Goal: Transaction & Acquisition: Book appointment/travel/reservation

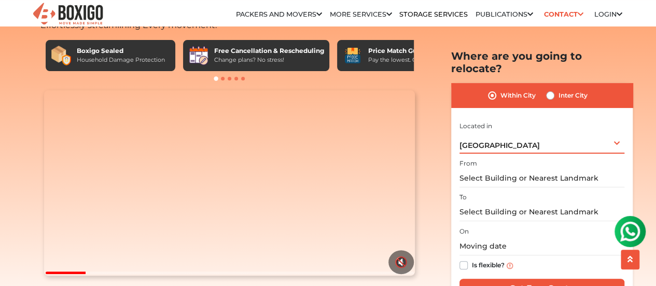
click at [618, 131] on div "[GEOGRAPHIC_DATA] Select City [GEOGRAPHIC_DATA] [GEOGRAPHIC_DATA] [GEOGRAPHIC_D…" at bounding box center [542, 142] width 165 height 22
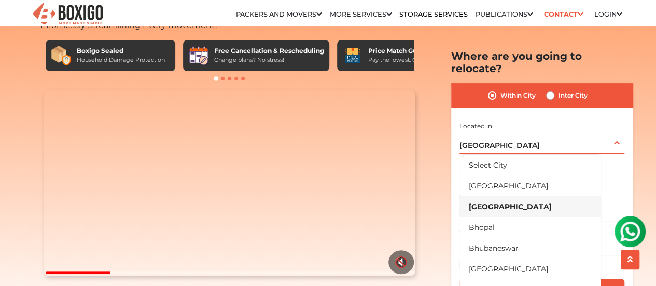
click at [481, 196] on li "[GEOGRAPHIC_DATA]" at bounding box center [530, 206] width 141 height 21
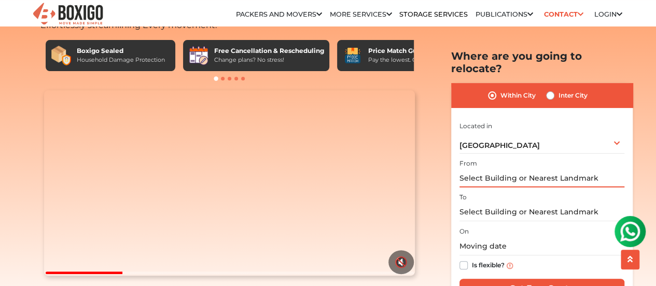
click at [536, 169] on input "text" at bounding box center [542, 178] width 165 height 18
click at [601, 169] on input "text" at bounding box center [542, 178] width 165 height 18
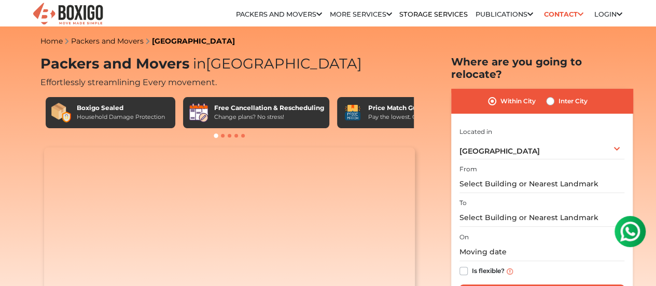
click at [559, 95] on label "Inter City" at bounding box center [573, 101] width 29 height 12
click at [550, 95] on input "Inter City" at bounding box center [550, 100] width 8 height 10
radio input "true"
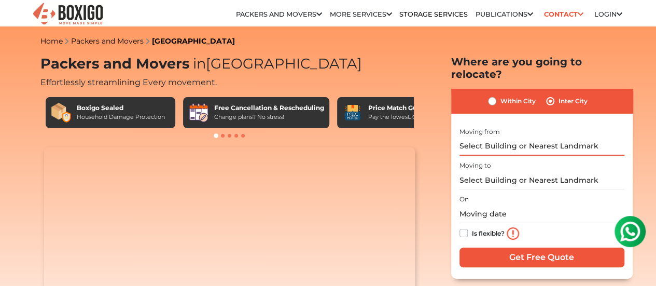
click at [480, 144] on input "text" at bounding box center [542, 146] width 165 height 18
drag, startPoint x: 600, startPoint y: 140, endPoint x: 465, endPoint y: 152, distance: 135.5
click at [465, 152] on div "I am shifting my 1 BHK 2 BHK 3 BHK 3 + BHK FEW ITEMS FEW ITEMS 1 BHK 2 BHK 3 BH…" at bounding box center [542, 197] width 165 height 145
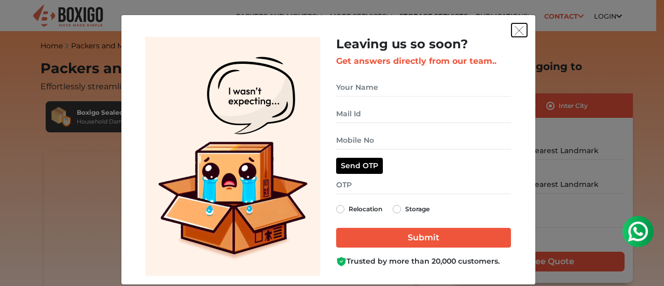
click at [521, 27] on button "get free quote dialog" at bounding box center [519, 29] width 16 height 13
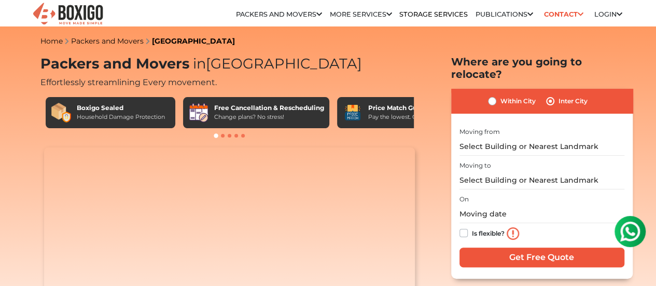
click at [479, 161] on label "Moving to" at bounding box center [476, 165] width 32 height 9
click at [479, 171] on input "text" at bounding box center [542, 180] width 165 height 18
paste input "720, 4th A Cross Rd, HRBR Layout 1st Block, HRBR Layout, Kalyan Nagar, Bengalur…"
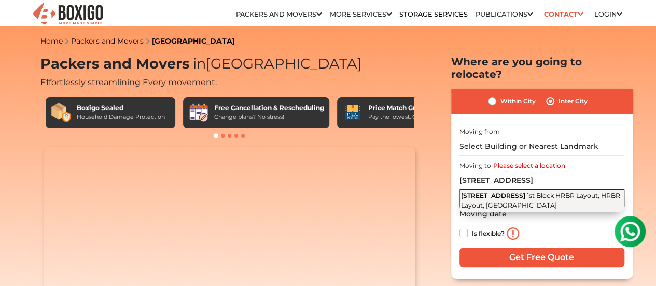
click at [476, 198] on span "1st Block HRBR Layout, HRBR Layout, Kalyan Nagar, Bengaluru, Karnataka 560043" at bounding box center [540, 200] width 159 height 18
type input "720, 4th A Cross Rd, 1st Block HRBR Layout, HRBR Layout, Kalyan Nagar, Bengalur…"
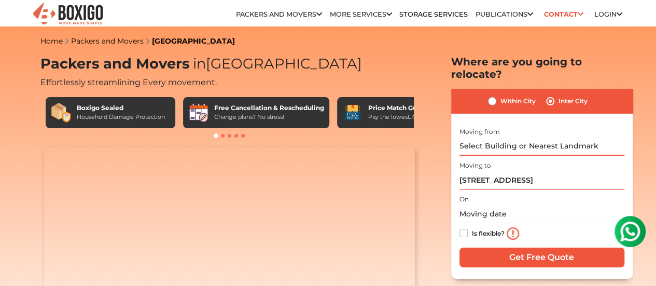
click at [463, 142] on input "text" at bounding box center [542, 146] width 165 height 18
paste input "DAIRY TECH ENGINEERING, NO.34, Mahatma Gandhi Road, SJHS Colony, NeelikonamPala…"
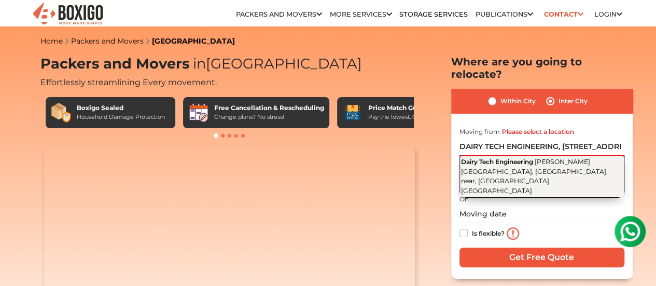
click at [510, 159] on span "Mahatma Gandhi Road, SIHS Colony, near, Neelikonampalayam, Tamil Nadu" at bounding box center [534, 176] width 147 height 37
type input "Dairy Tech Engineering, Mahatma Gandhi Road, SIHS Colony, near, Neelikonampalay…"
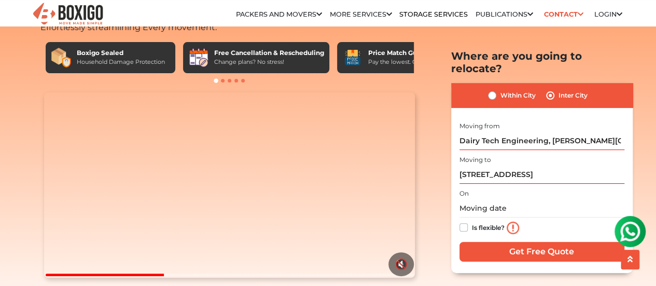
scroll to position [58, 0]
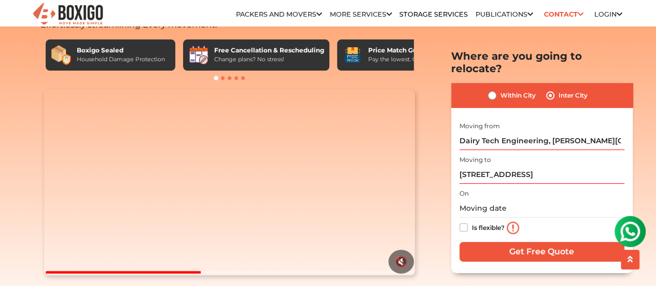
click at [472, 221] on label "Is flexible?" at bounding box center [488, 226] width 33 height 11
click at [463, 221] on input "Is flexible?" at bounding box center [464, 226] width 8 height 10
checkbox input "true"
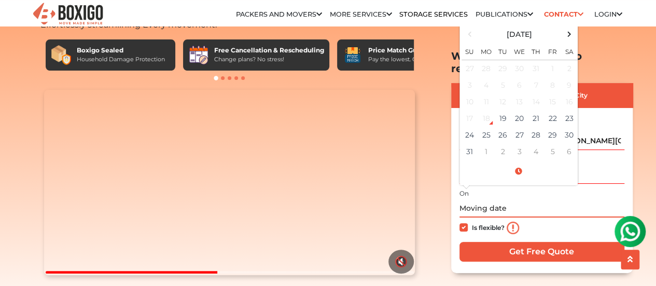
click at [466, 199] on input "text" at bounding box center [542, 208] width 165 height 18
click at [505, 110] on td "19" at bounding box center [503, 118] width 17 height 17
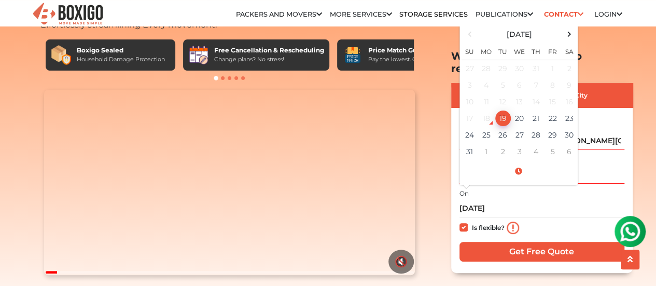
type input "08/19/2025 1:53 PM"
click at [472, 221] on label "Is flexible?" at bounding box center [488, 226] width 33 height 11
click at [465, 221] on input "Is flexible?" at bounding box center [464, 226] width 8 height 10
checkbox input "false"
drag, startPoint x: 541, startPoint y: 198, endPoint x: 499, endPoint y: 195, distance: 41.7
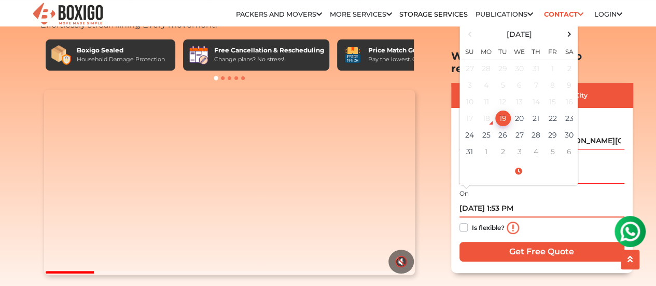
click at [499, 199] on input "08/19/2025 1:53 PM" at bounding box center [542, 208] width 165 height 18
type input "08/19/2025 1:53 PM"
click at [529, 217] on div "Is flexible?" at bounding box center [542, 227] width 165 height 21
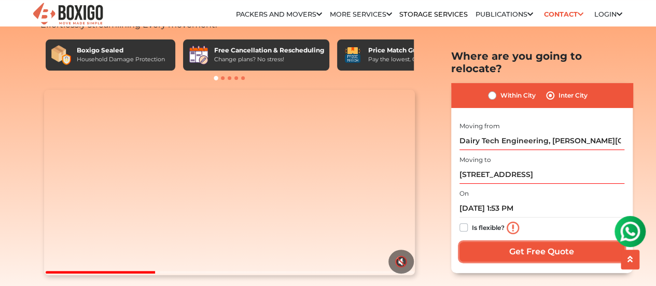
click at [529, 244] on input "Get Free Quote" at bounding box center [542, 251] width 165 height 20
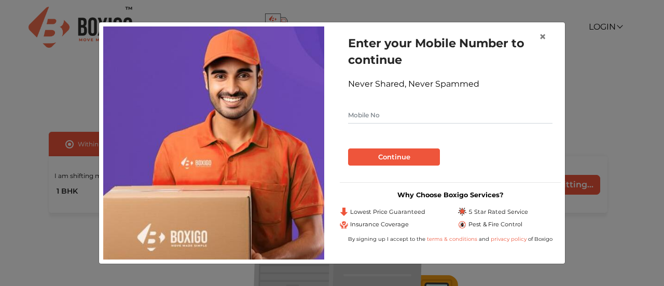
click at [370, 119] on input "text" at bounding box center [450, 115] width 204 height 17
type input "7019250410"
click at [401, 170] on div "Enter your Mobile Number to continue Never Shared, Never Spammed 7019250410 Con…" at bounding box center [450, 99] width 221 height 147
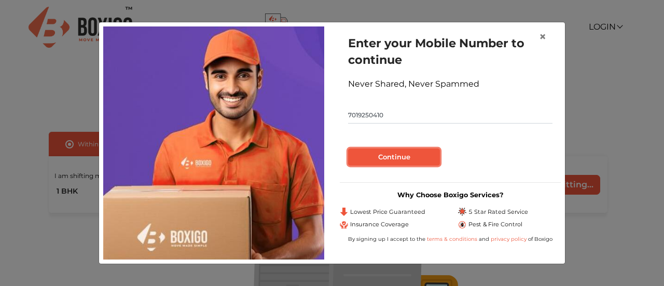
click at [395, 161] on button "Continue" at bounding box center [394, 157] width 92 height 18
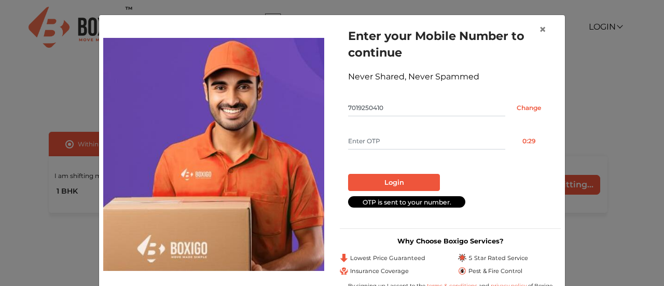
click at [378, 144] on input "text" at bounding box center [426, 141] width 157 height 17
type input "2821"
click at [371, 182] on button "Login" at bounding box center [394, 183] width 92 height 18
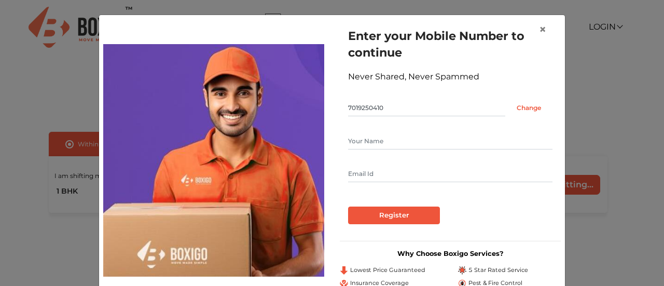
click at [374, 147] on input "text" at bounding box center [450, 141] width 204 height 17
type input "[PERSON_NAME] Y S"
type input "[PERSON_NAME][EMAIL_ADDRESS][DOMAIN_NAME]"
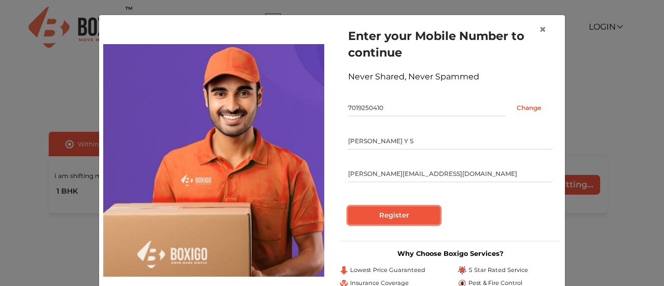
click at [378, 215] on input "Register" at bounding box center [394, 215] width 92 height 18
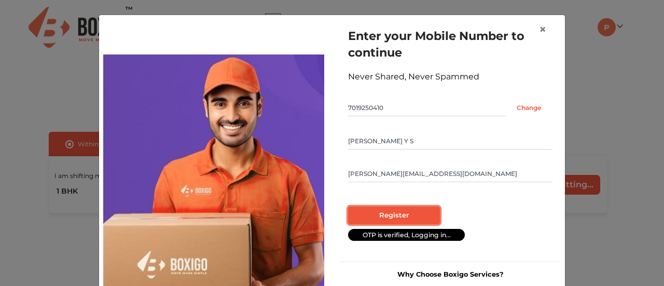
radio input "false"
radio input "true"
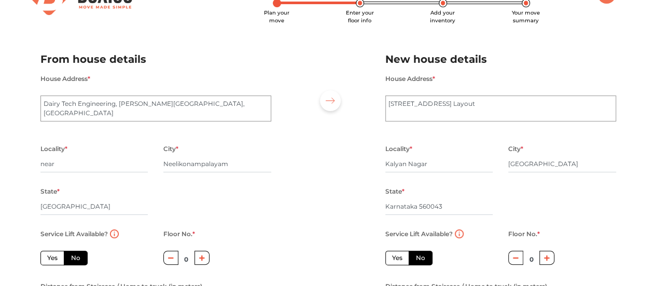
scroll to position [37, 0]
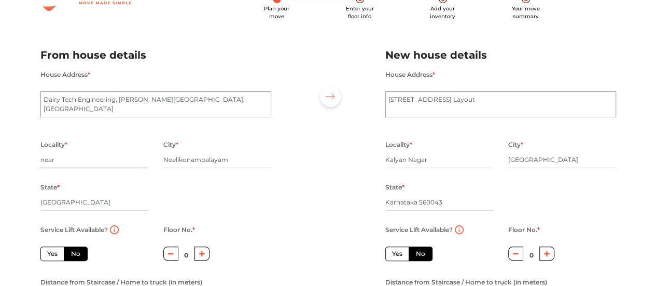
click at [70, 166] on input "near" at bounding box center [94, 159] width 108 height 17
drag, startPoint x: 44, startPoint y: 100, endPoint x: 115, endPoint y: 102, distance: 71.6
click at [115, 102] on textarea "Dairy Tech Engineering, [PERSON_NAME][GEOGRAPHIC_DATA], [GEOGRAPHIC_DATA]" at bounding box center [155, 104] width 231 height 26
click at [68, 163] on input "near" at bounding box center [94, 159] width 108 height 17
type input "n"
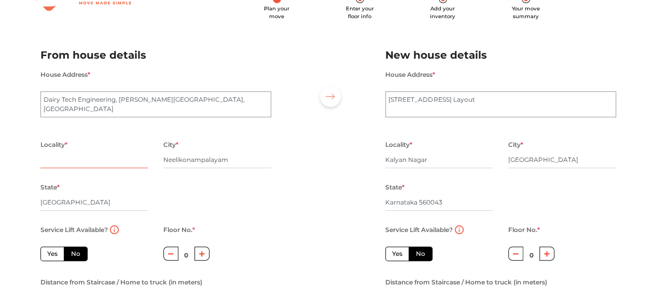
paste input "Dairy Tech Engineering"
type input "Dairy Tech Engineering"
click at [119, 193] on div "State * [GEOGRAPHIC_DATA]" at bounding box center [94, 202] width 108 height 43
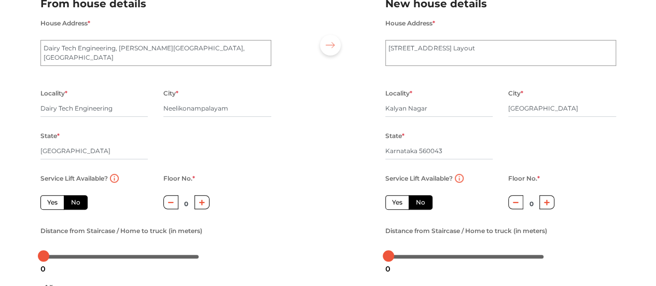
scroll to position [88, 0]
click at [80, 208] on label "No" at bounding box center [76, 203] width 24 height 15
click at [78, 205] on input "No" at bounding box center [74, 201] width 7 height 7
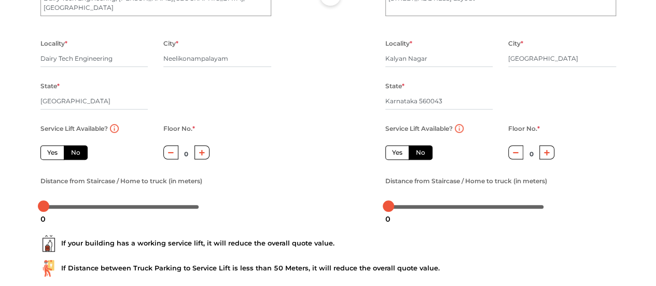
scroll to position [143, 0]
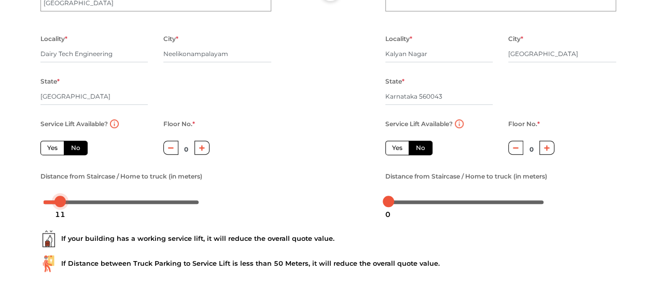
click at [60, 143] on body "Plan your move Enter your floor info Add your inventory Your move summary My Mo…" at bounding box center [328, 0] width 656 height 286
drag, startPoint x: 60, startPoint y: 205, endPoint x: 70, endPoint y: 206, distance: 9.4
click at [70, 143] on body "Plan your move Enter your floor info Add your inventory Your move summary My Mo…" at bounding box center [328, 0] width 656 height 286
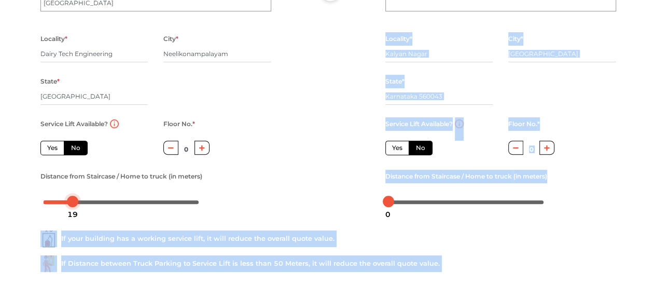
click at [73, 202] on div at bounding box center [122, 201] width 156 height 6
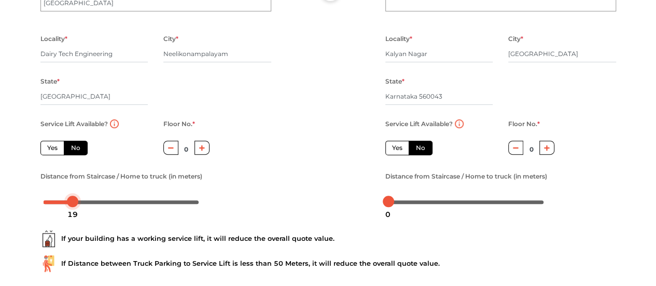
drag, startPoint x: 73, startPoint y: 200, endPoint x: 24, endPoint y: 207, distance: 48.8
click at [24, 207] on div "Plan your move Enter your floor info Add your inventory Your move summary My Mo…" at bounding box center [328, 101] width 656 height 489
click at [352, 200] on div at bounding box center [328, 71] width 99 height 286
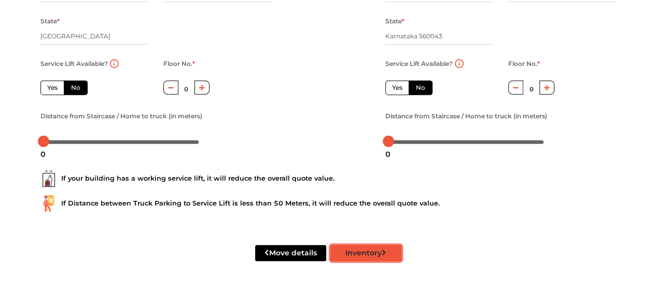
click at [363, 253] on button "Inventory" at bounding box center [365, 253] width 71 height 16
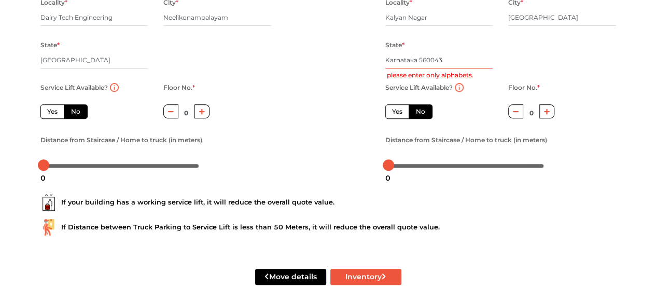
scroll to position [178, 0]
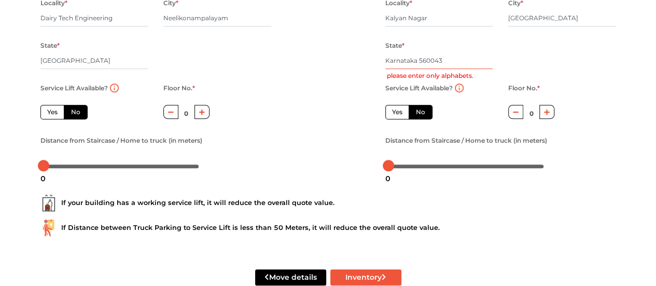
drag, startPoint x: 421, startPoint y: 60, endPoint x: 445, endPoint y: 59, distance: 23.4
click at [445, 59] on input "Karnataka 560043" at bounding box center [439, 60] width 108 height 17
radio input "true"
type input "[GEOGRAPHIC_DATA]"
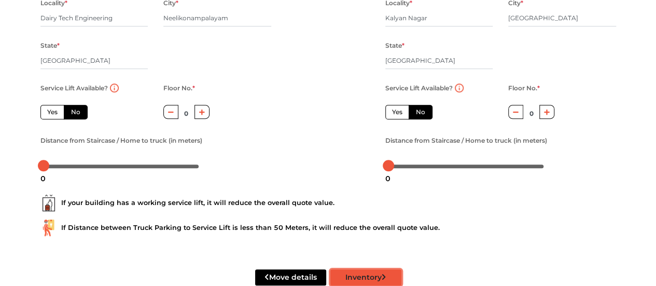
click at [356, 279] on button "Inventory" at bounding box center [365, 277] width 71 height 16
radio input "true"
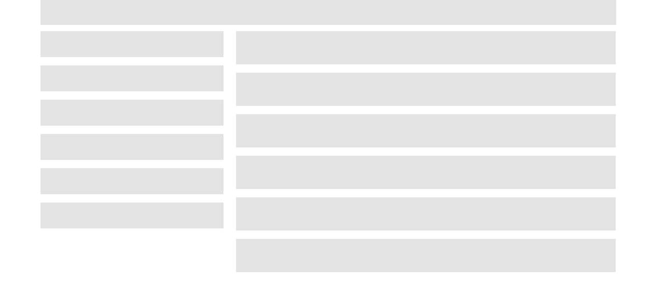
scroll to position [67, 0]
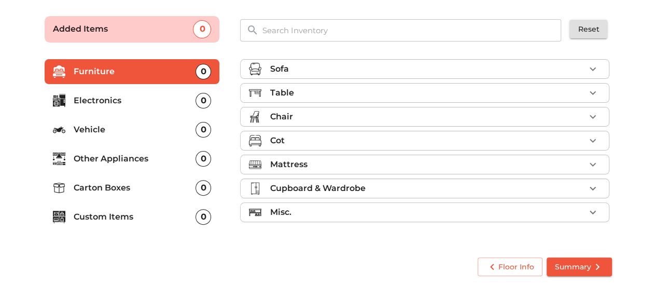
click at [89, 95] on p "Electronics" at bounding box center [135, 100] width 122 height 12
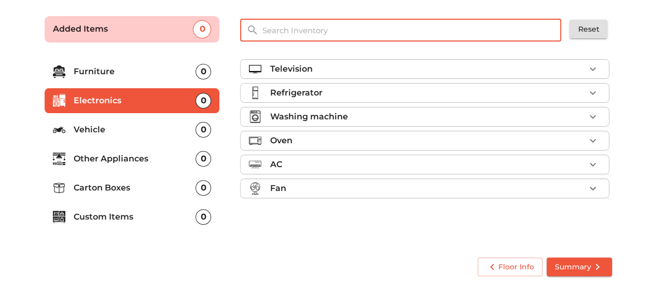
click at [272, 30] on input "text" at bounding box center [412, 30] width 313 height 22
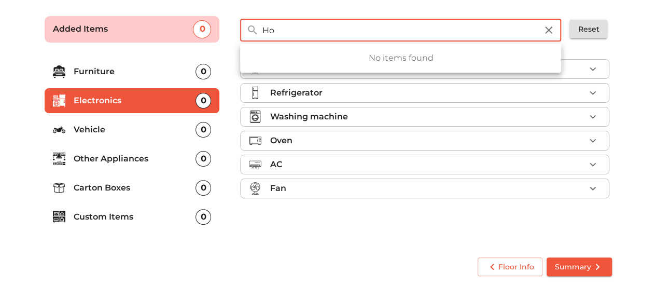
type input "H"
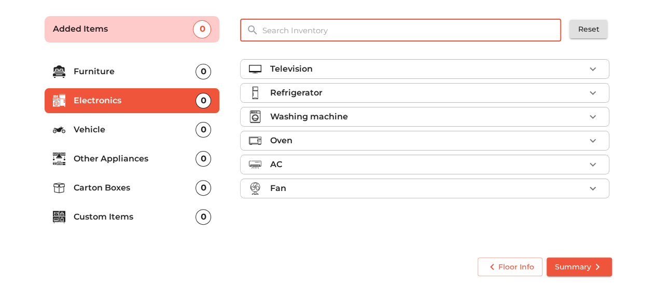
paste input "Homogeniser Machine"
type input "Homogeniser Machine"
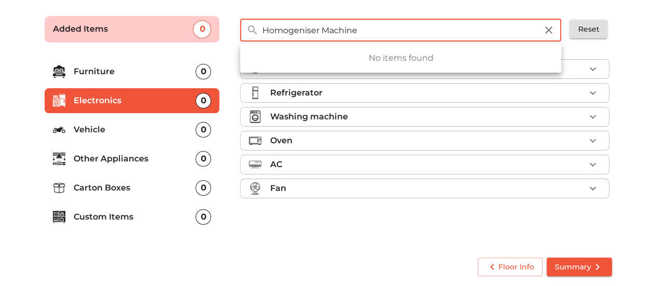
click button "Summary" at bounding box center [579, 266] width 65 height 19
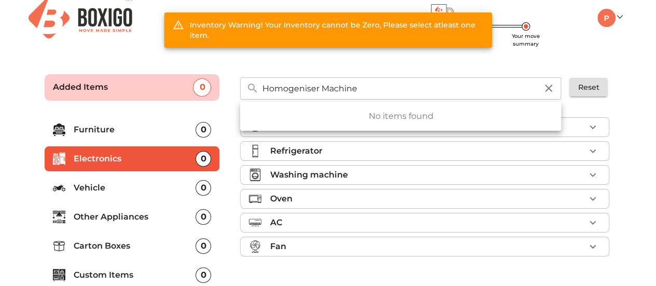
scroll to position [0, 0]
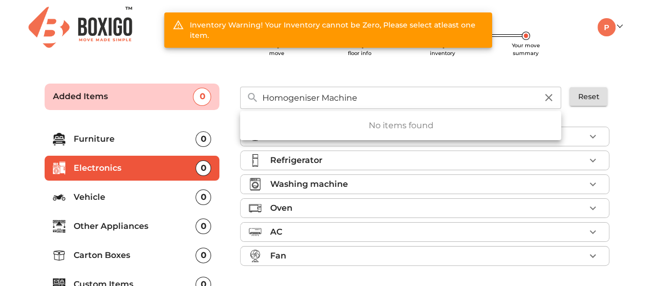
click at [343, 73] on div "Homogeniser Machine ​ No items found Reset" at bounding box center [426, 93] width 392 height 43
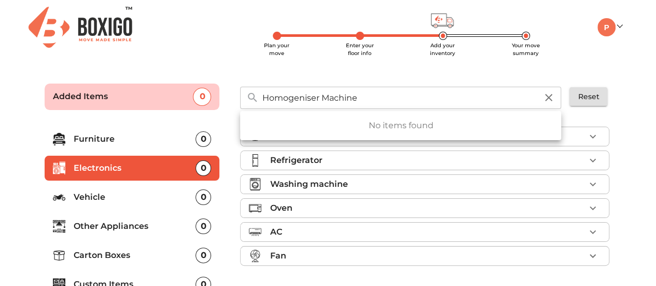
scroll to position [67, 0]
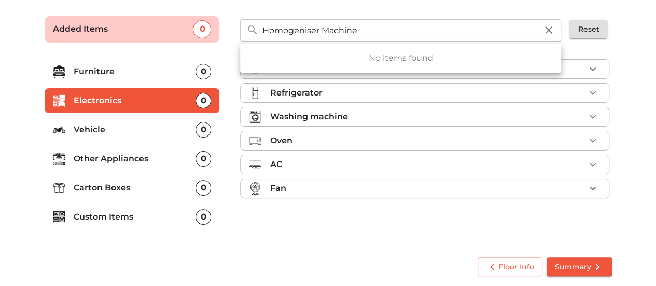
click at [126, 219] on p "Custom Items" at bounding box center [135, 217] width 122 height 12
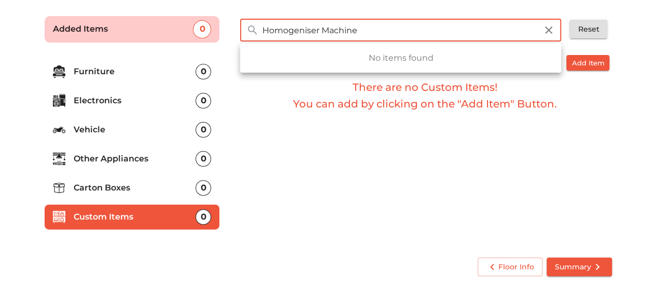
click at [361, 22] on input "Homogeniser Machine" at bounding box center [400, 30] width 288 height 22
drag, startPoint x: 361, startPoint y: 30, endPoint x: 252, endPoint y: 50, distance: 110.9
click at [252, 44] on div "Homogeniser Machine ​ No items found" at bounding box center [400, 29] width 321 height 29
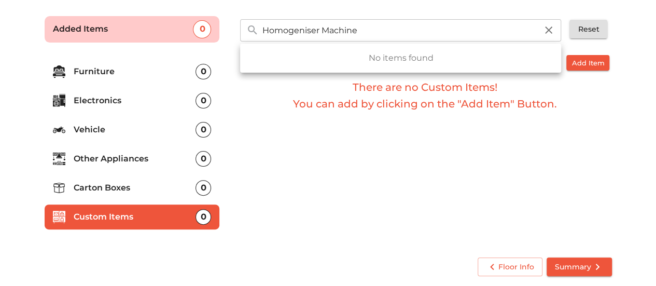
click at [488, 148] on div "Custom Items Add Item There are no Custom Items! You can add by clicking on the…" at bounding box center [426, 149] width 380 height 196
click at [565, 272] on span "Summary" at bounding box center [579, 266] width 49 height 13
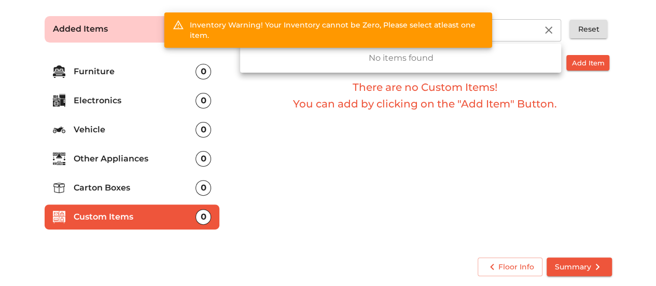
scroll to position [0, 0]
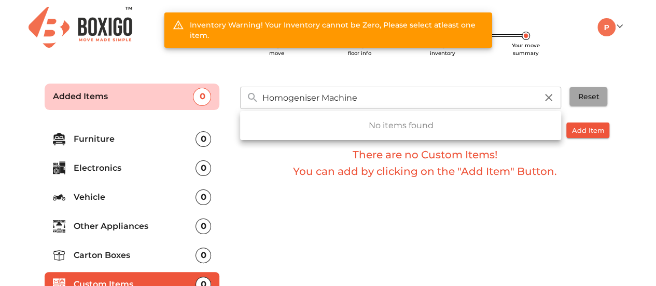
click at [592, 95] on span "Reset" at bounding box center [588, 96] width 21 height 13
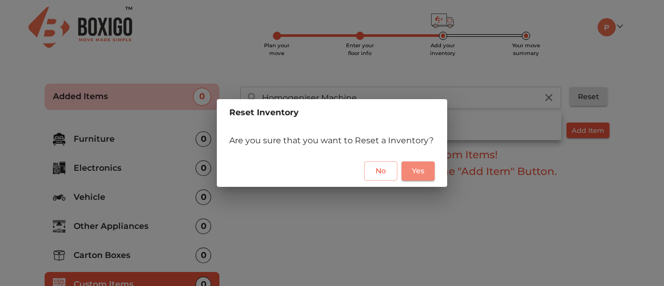
click at [412, 173] on span "Yes" at bounding box center [418, 170] width 17 height 13
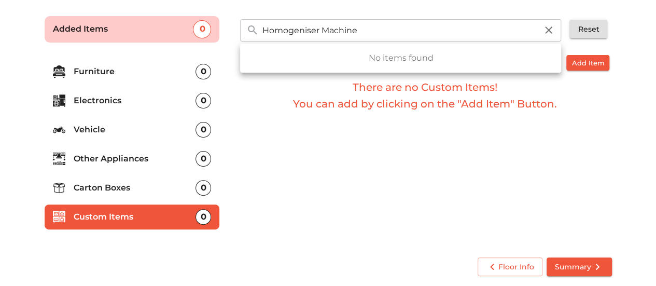
scroll to position [67, 0]
click at [332, 27] on input "Homogeniser Machine" at bounding box center [400, 30] width 288 height 22
click at [513, 265] on span "Floor Info" at bounding box center [510, 266] width 48 height 13
click at [139, 209] on li "Custom Items 0" at bounding box center [132, 216] width 175 height 25
click at [202, 216] on div "0" at bounding box center [204, 217] width 16 height 16
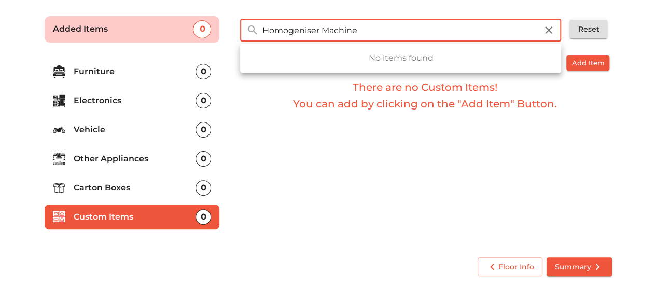
click at [317, 35] on input "Homogeniser Machine" at bounding box center [400, 30] width 288 height 22
click at [378, 32] on input "Homogeniser Machine" at bounding box center [400, 30] width 288 height 22
click at [324, 30] on input "Homogeniser Machine" at bounding box center [400, 30] width 288 height 22
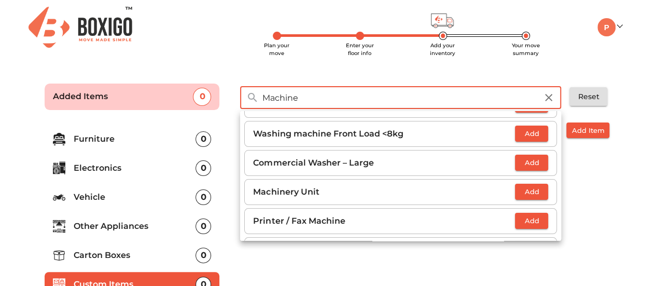
scroll to position [72, 0]
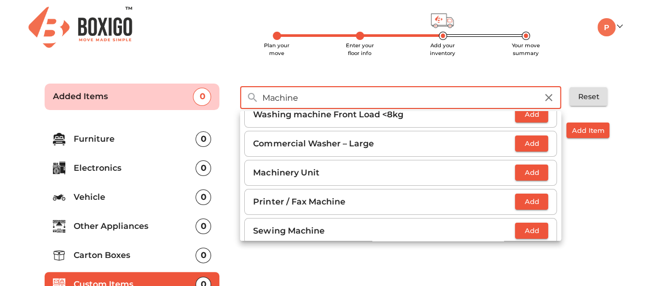
type input "Machine"
click at [373, 170] on p "Machinery Unit" at bounding box center [384, 172] width 262 height 12
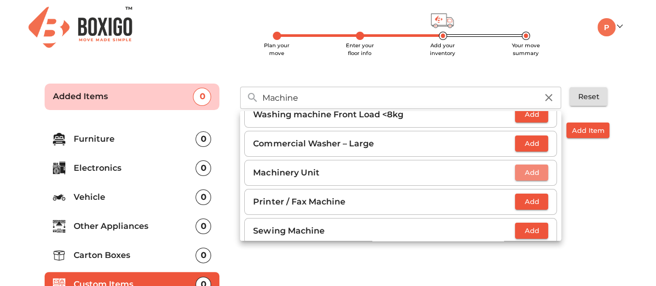
click at [520, 166] on span "Add" at bounding box center [531, 172] width 23 height 12
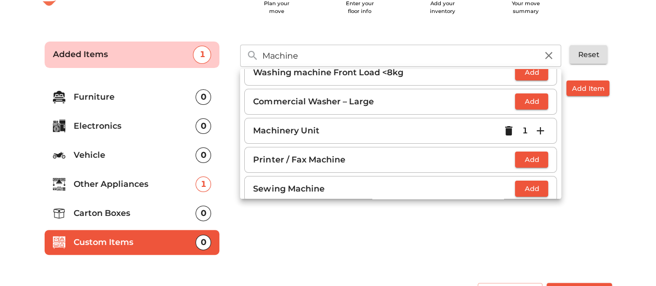
scroll to position [67, 0]
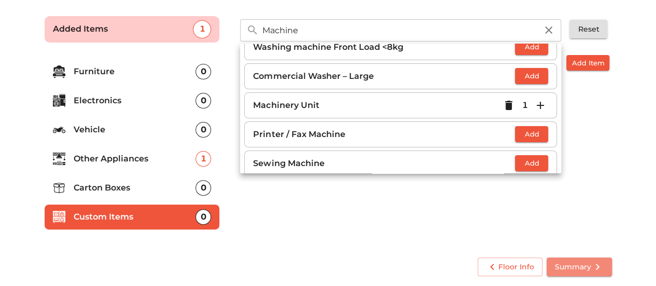
click at [568, 266] on span "Summary" at bounding box center [579, 266] width 49 height 13
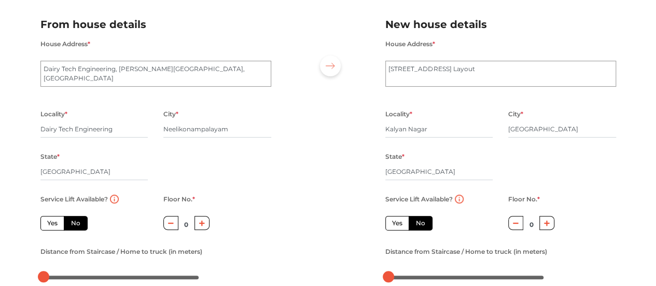
scroll to position [204, 0]
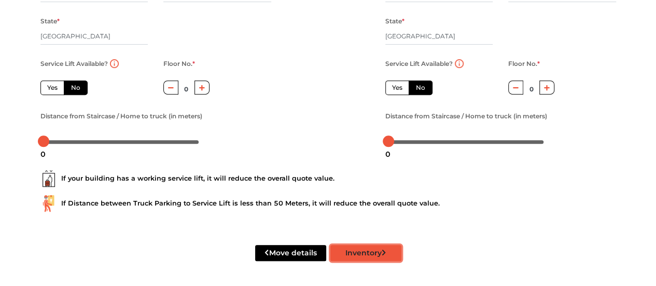
click at [360, 257] on button "Inventory" at bounding box center [365, 253] width 71 height 16
radio input "true"
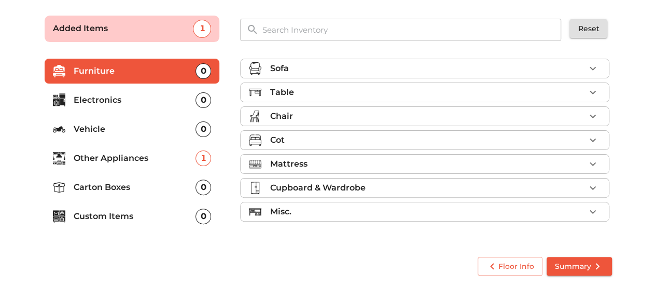
scroll to position [67, 0]
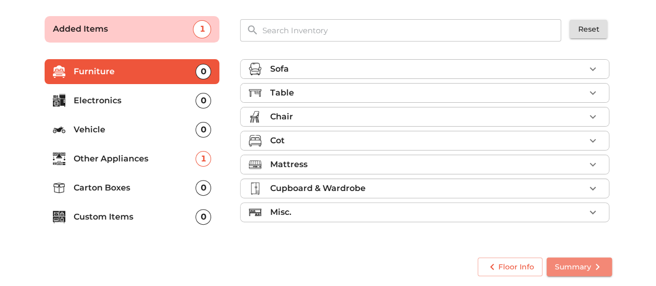
click at [573, 266] on span "Summary" at bounding box center [579, 266] width 49 height 13
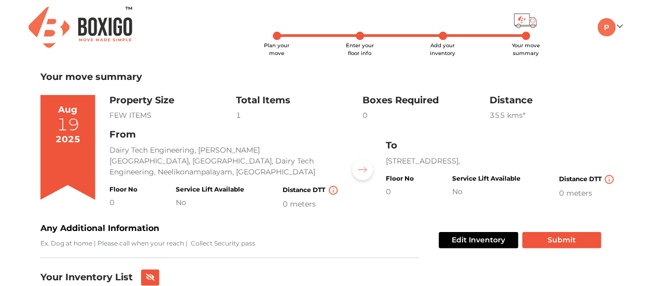
scroll to position [74, 0]
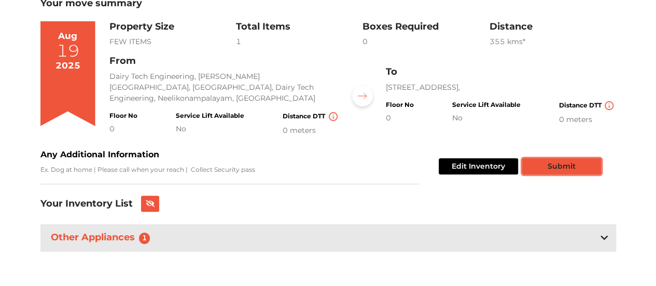
click at [553, 170] on button "Submit" at bounding box center [561, 166] width 79 height 16
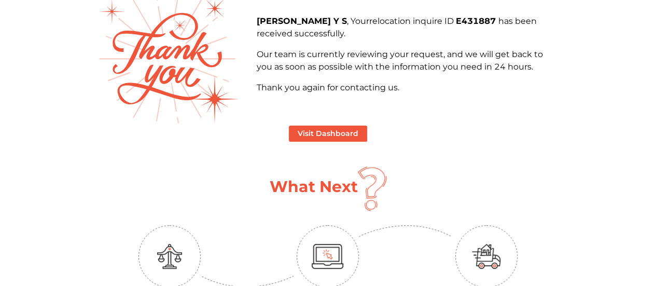
scroll to position [31, 0]
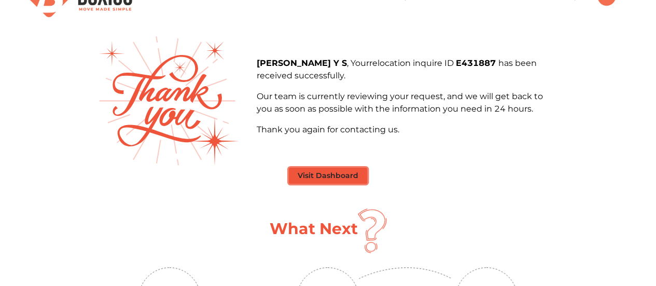
click at [320, 175] on button "Visit Dashboard" at bounding box center [328, 176] width 78 height 16
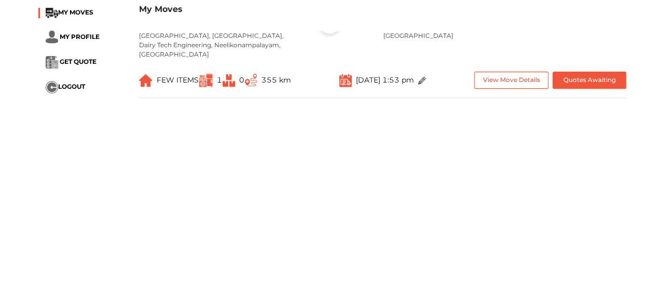
scroll to position [95, 0]
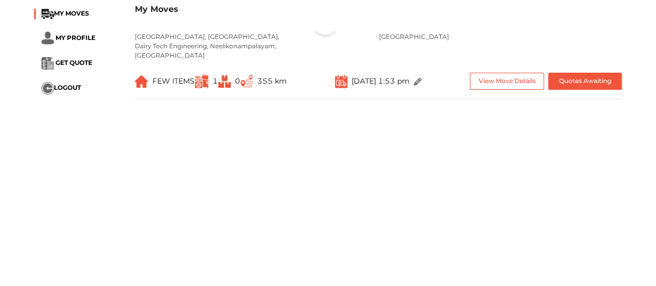
click at [422, 78] on img at bounding box center [418, 82] width 8 height 8
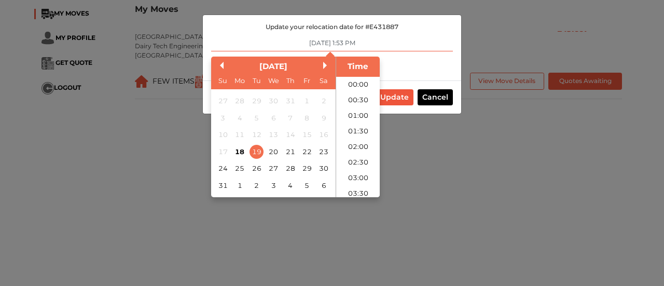
scroll to position [368, 0]
click at [352, 44] on input "[DATE] 1:53 PM" at bounding box center [332, 43] width 242 height 17
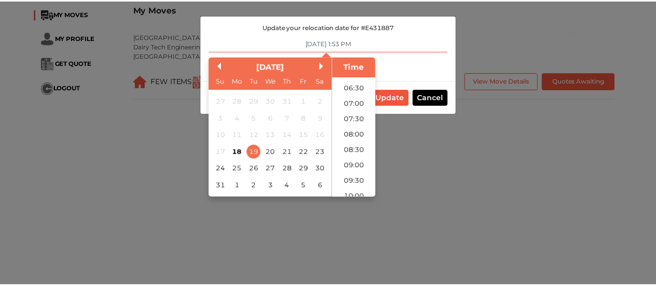
scroll to position [202, 0]
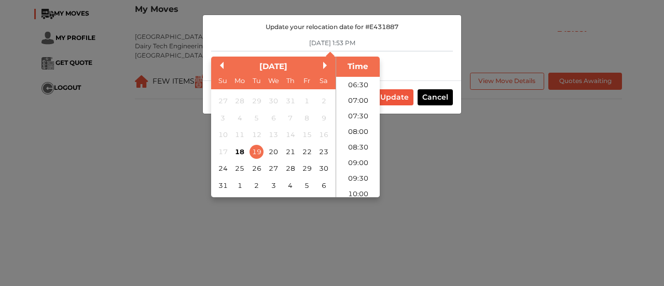
click at [344, 158] on li "09:00" at bounding box center [358, 163] width 44 height 16
type input "[DATE] 9:00 AM"
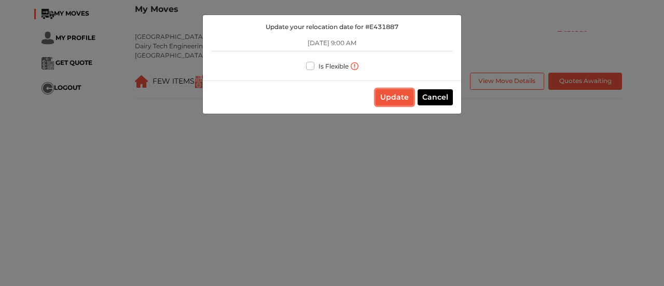
click at [399, 95] on button "Update" at bounding box center [395, 97] width 38 height 16
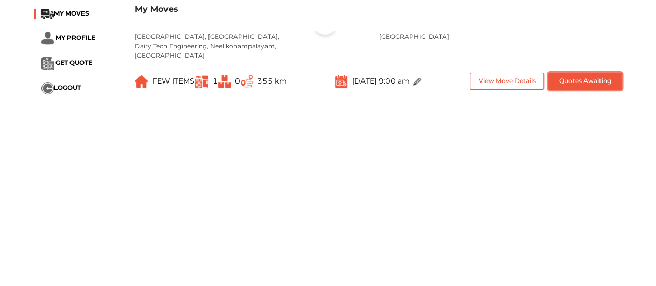
click at [584, 77] on button "Quotes Awaiting" at bounding box center [585, 81] width 74 height 17
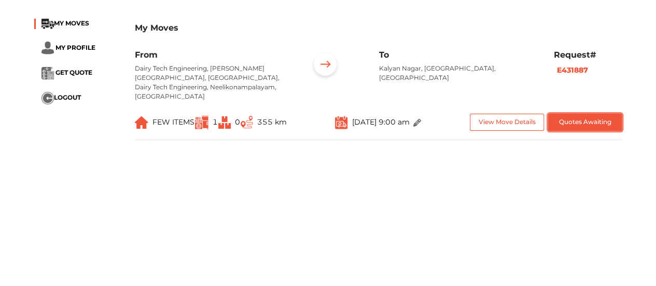
scroll to position [0, 0]
